Goal: Task Accomplishment & Management: Complete application form

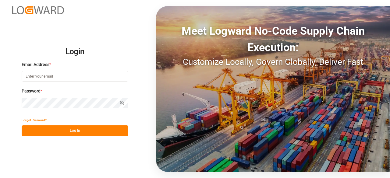
click at [46, 75] on input at bounding box center [75, 76] width 107 height 11
type input "[EMAIL_ADDRESS][PERSON_NAME][DOMAIN_NAME]"
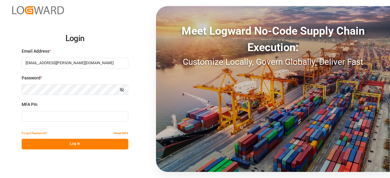
type input "639857"
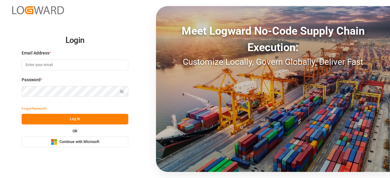
click at [59, 62] on input at bounding box center [75, 65] width 107 height 11
type input "[EMAIL_ADDRESS][PERSON_NAME][DOMAIN_NAME]"
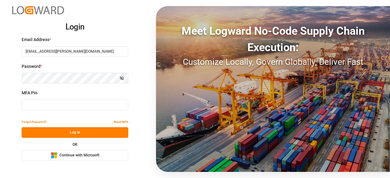
click at [117, 98] on div "MFA Pin" at bounding box center [75, 103] width 107 height 27
type input "118794"
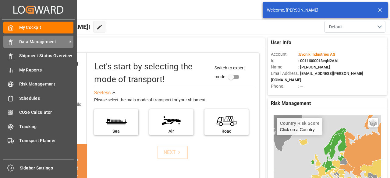
click at [18, 48] on div "Data Management Data Management" at bounding box center [38, 42] width 70 height 12
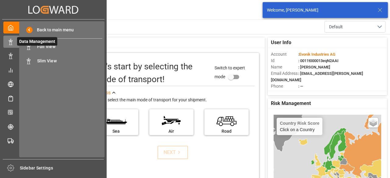
click at [49, 42] on span "Data Management" at bounding box center [37, 41] width 40 height 9
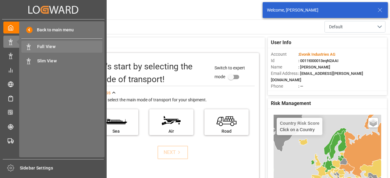
click at [69, 46] on span "Full View" at bounding box center [70, 47] width 66 height 6
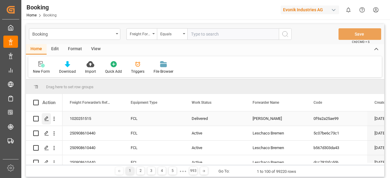
click at [45, 120] on icon "Press SPACE to select this row." at bounding box center [46, 118] width 5 height 5
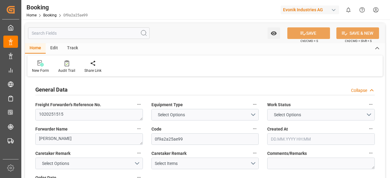
type input "7001216594"
type input "9535137"
type input "Hapag [PERSON_NAME]"
type input "Hapag [PERSON_NAME] Aktiengesellschaft"
type input "NLRTM"
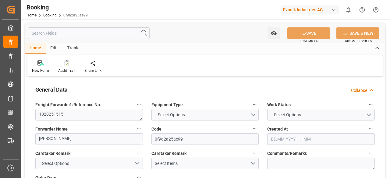
type input "USNYC"
type input "15"
type input "[DATE] 14:31"
type input "[DATE]"
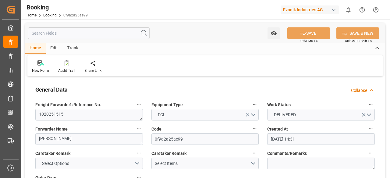
type input "[DATE]"
type input "[DATE] 00:00"
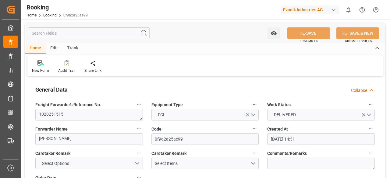
type input "[DATE] 00:00"
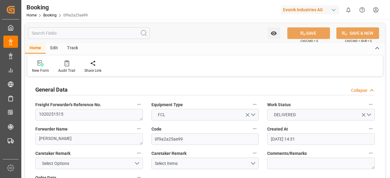
type input "[DATE] 00:00"
type input "[DATE]"
click at [76, 33] on input "text" at bounding box center [89, 33] width 122 height 12
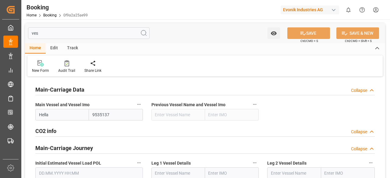
type input "ves"
click at [137, 103] on icon "button" at bounding box center [139, 104] width 5 height 5
click at [143, 104] on icon at bounding box center [143, 104] width 6 height 6
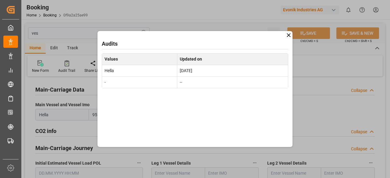
click at [290, 37] on icon at bounding box center [289, 35] width 6 height 6
